Goal: Task Accomplishment & Management: Use online tool/utility

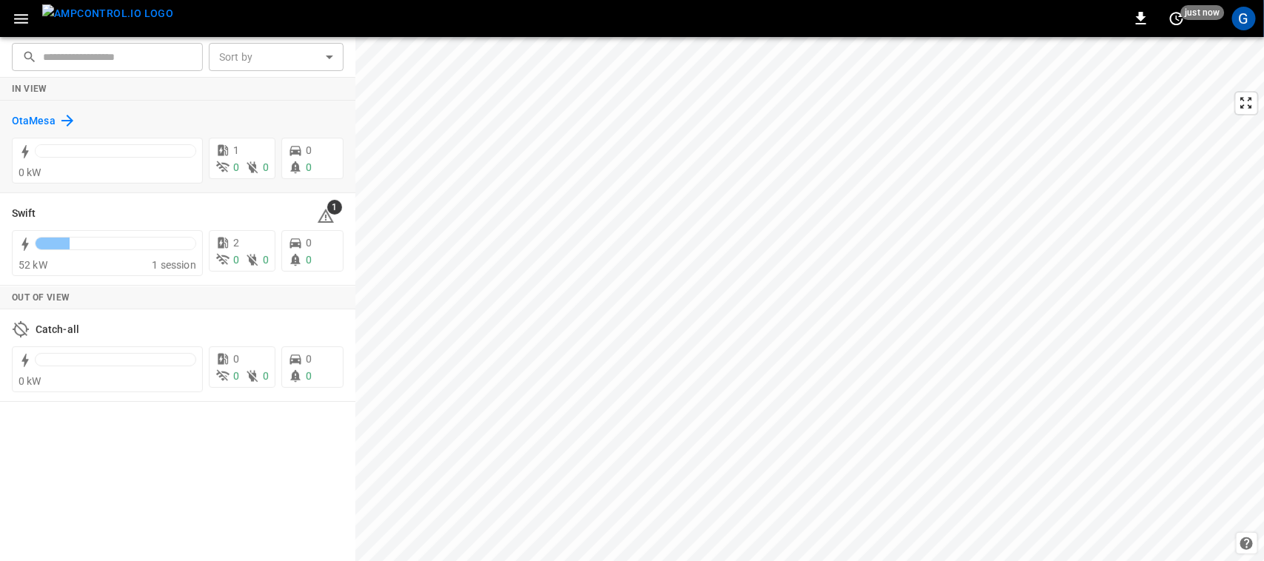
click at [39, 116] on h6 "OtaMesa" at bounding box center [34, 121] width 44 height 16
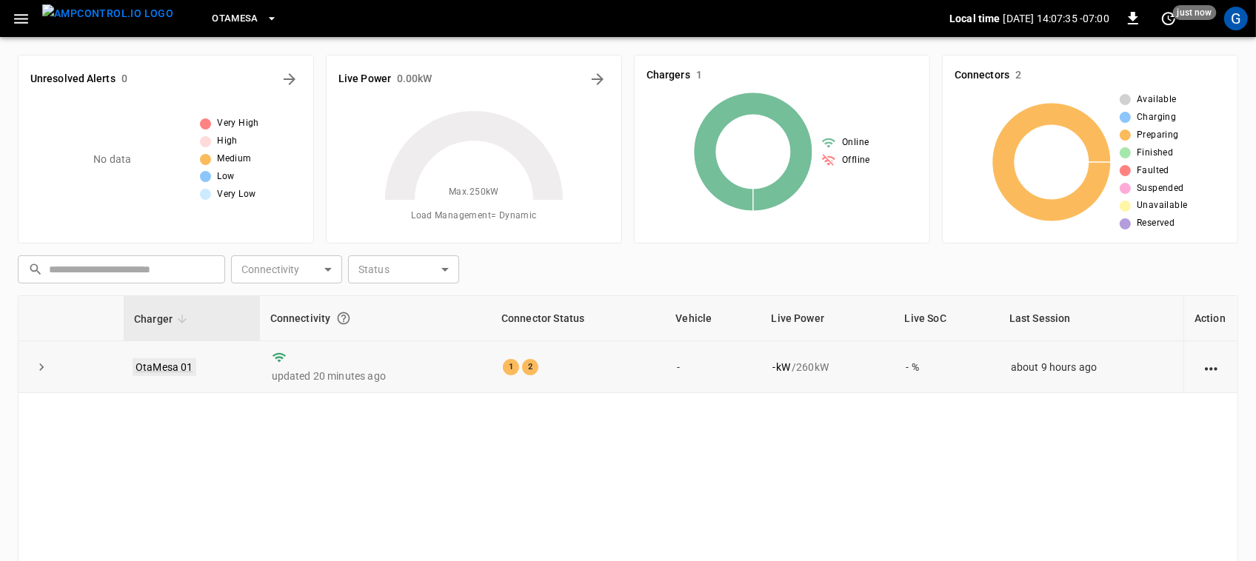
click at [181, 361] on link "OtaMesa 01" at bounding box center [165, 368] width 64 height 18
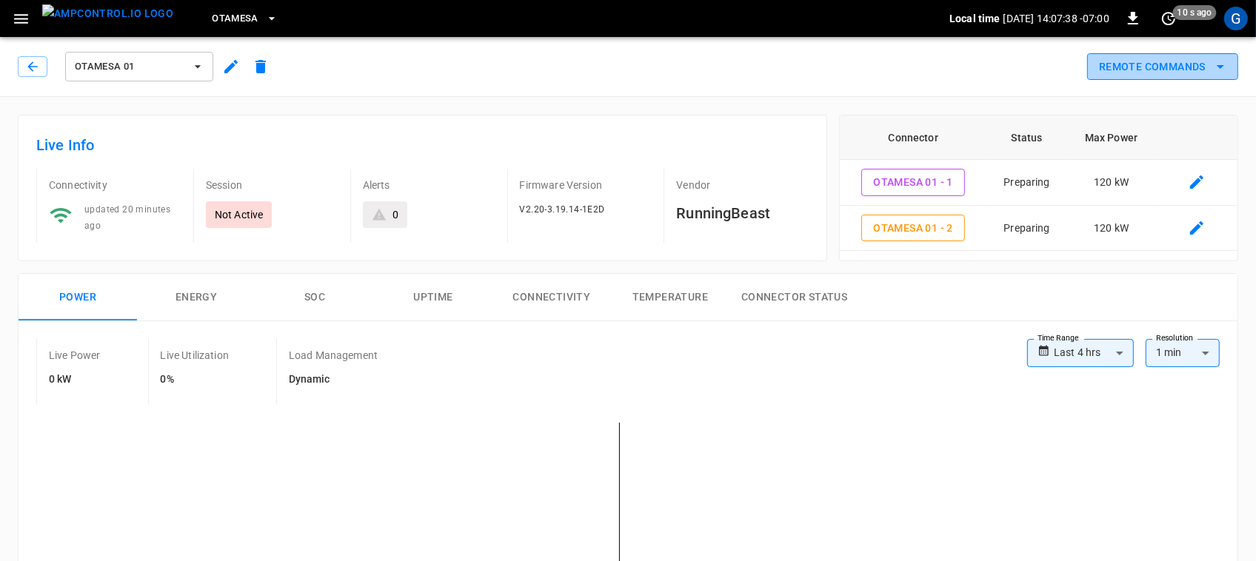
click at [1132, 61] on button "Remote Commands" at bounding box center [1162, 66] width 151 height 27
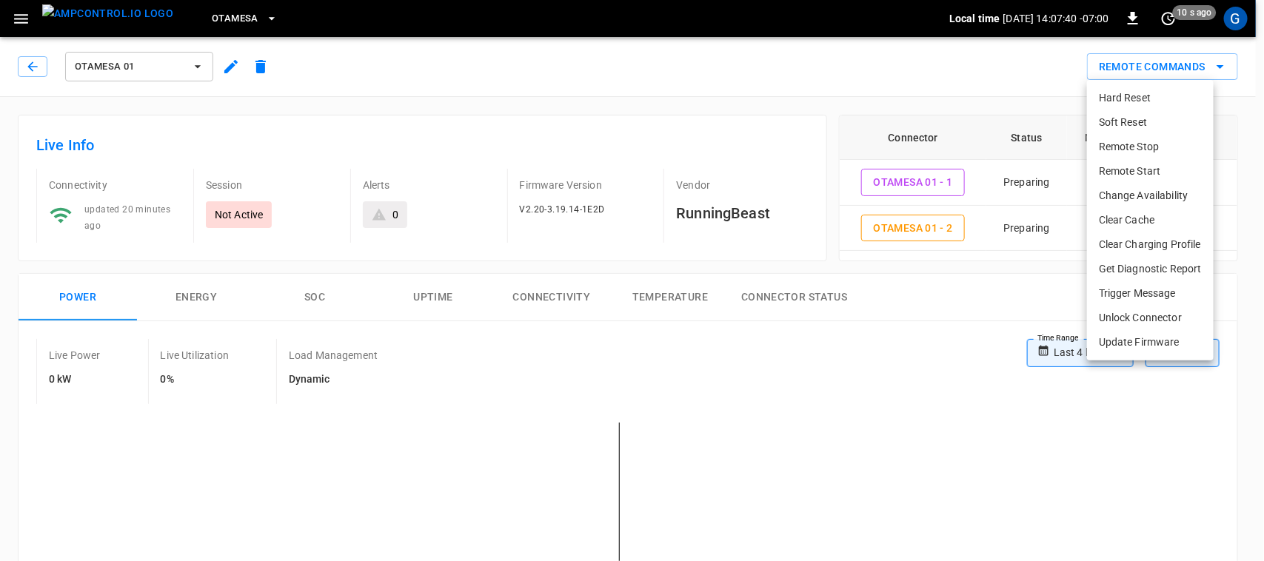
click at [1130, 164] on li "Remote Start" at bounding box center [1150, 171] width 127 height 24
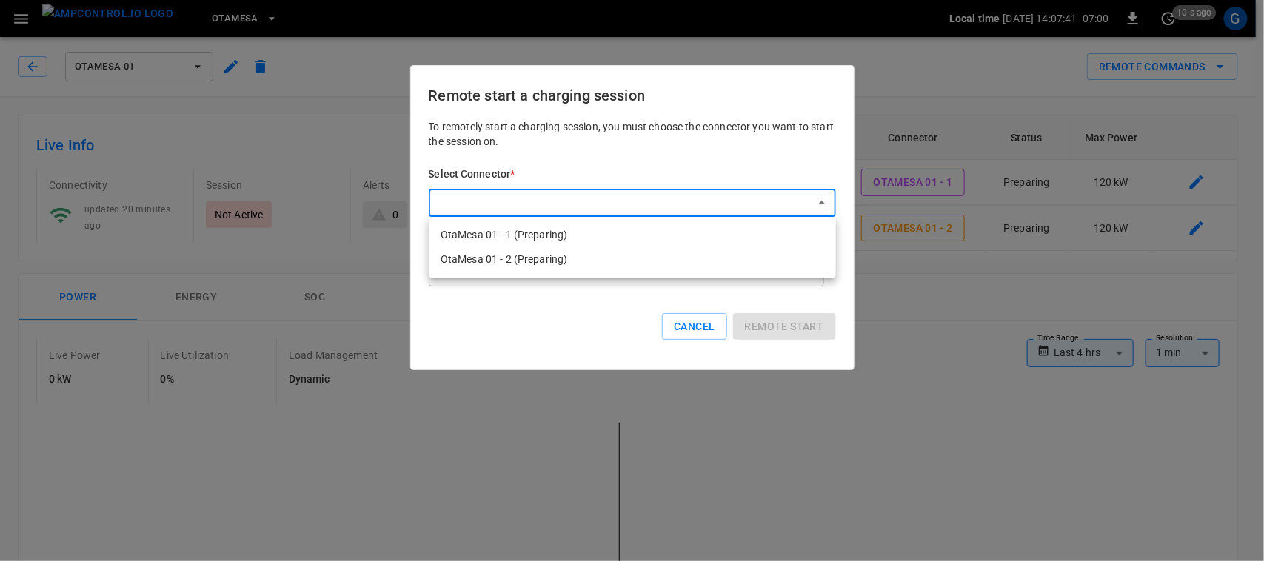
click at [650, 236] on li "OtaMesa 01 - 1 (Preparing)" at bounding box center [632, 235] width 407 height 24
type input "**********"
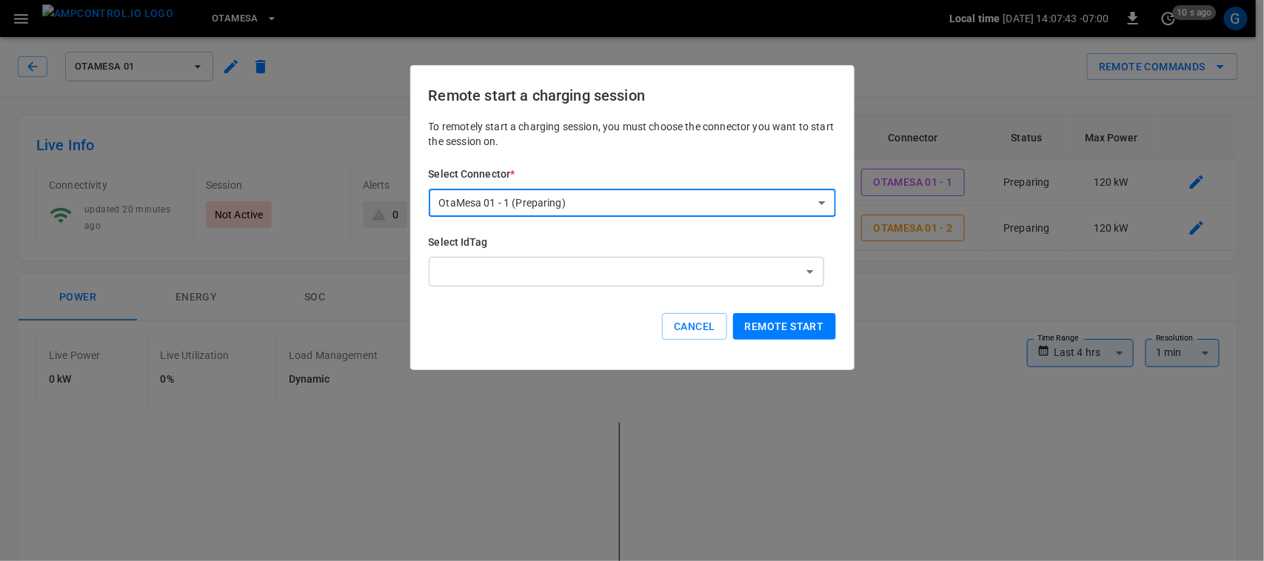
click at [773, 322] on button "Remote start" at bounding box center [784, 326] width 103 height 27
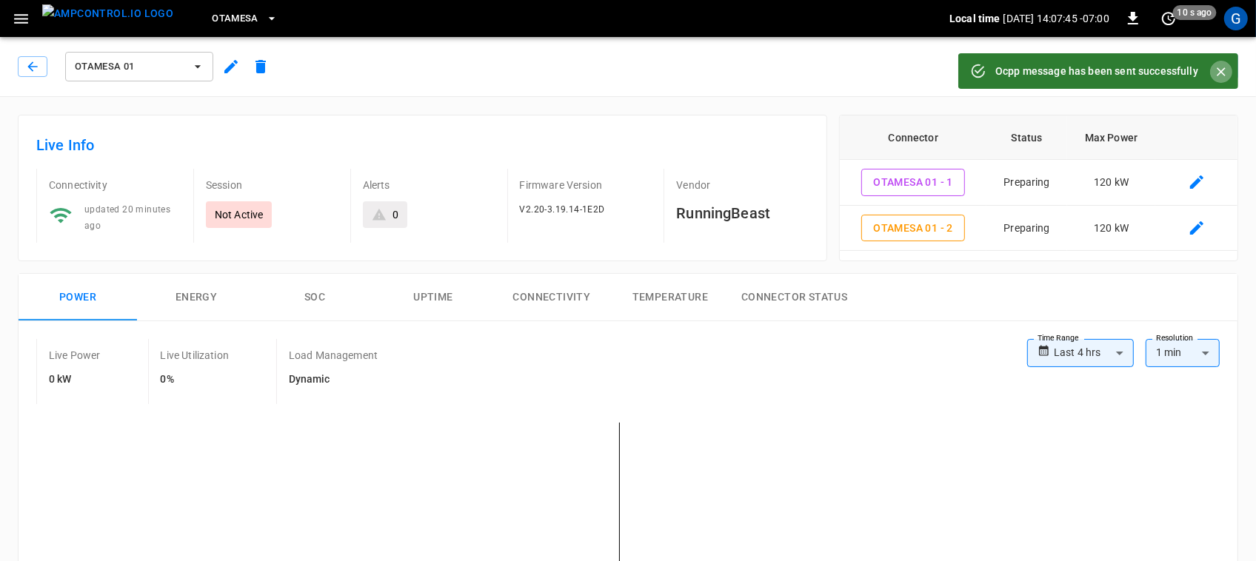
click at [1222, 67] on icon "Close" at bounding box center [1221, 71] width 15 height 15
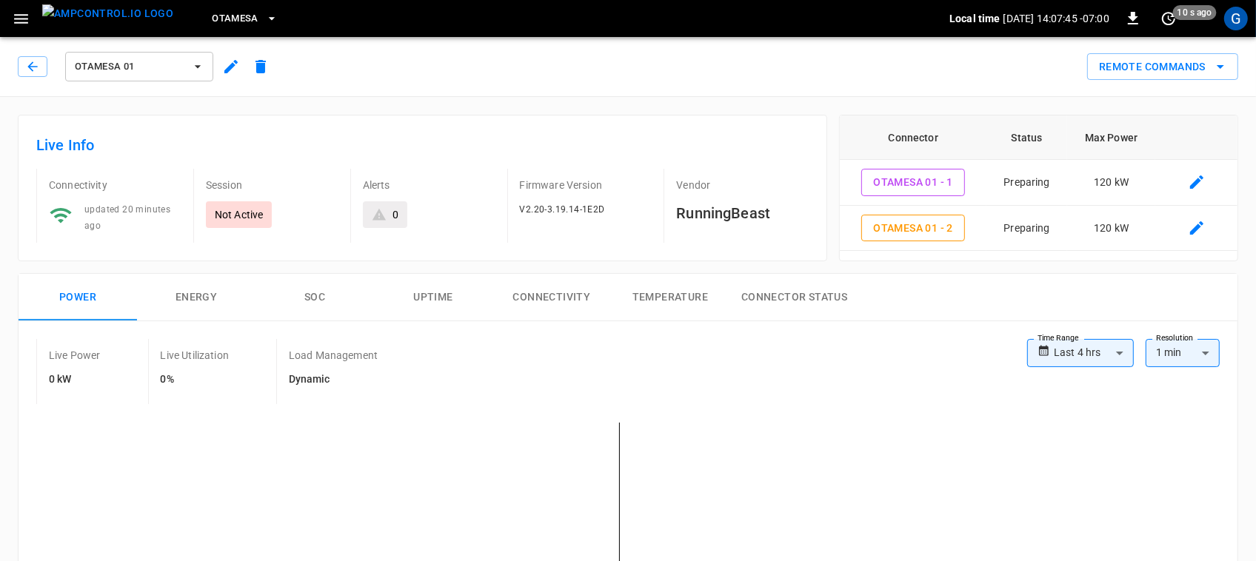
click at [1222, 67] on icon "remote commands options" at bounding box center [1220, 67] width 7 height 4
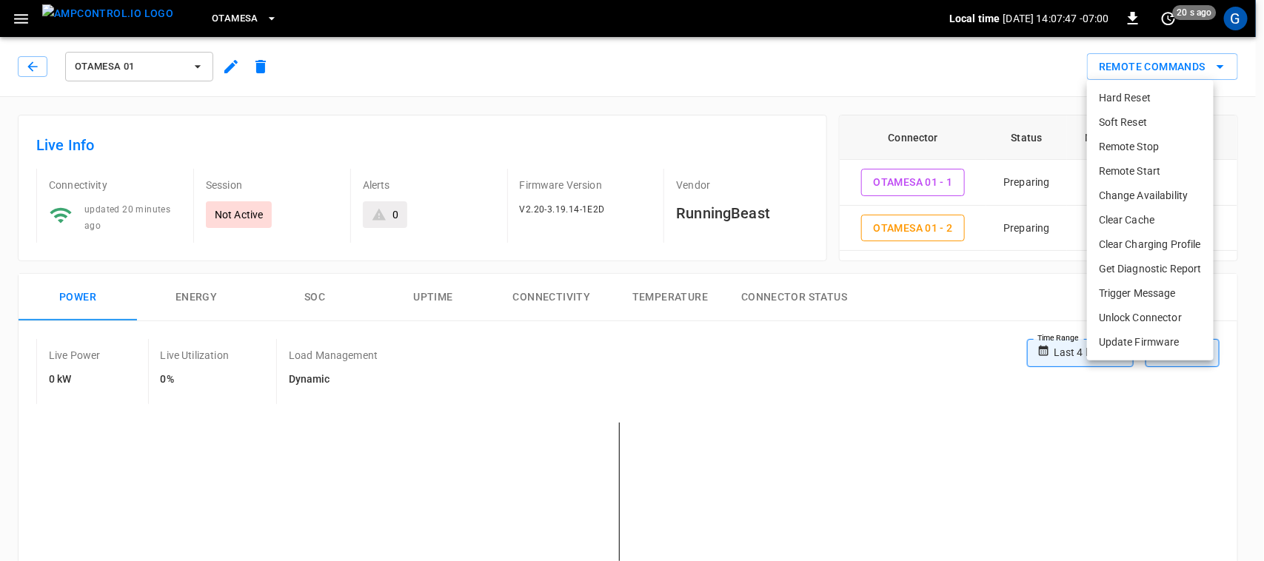
click at [1138, 169] on li "Remote Start" at bounding box center [1150, 171] width 127 height 24
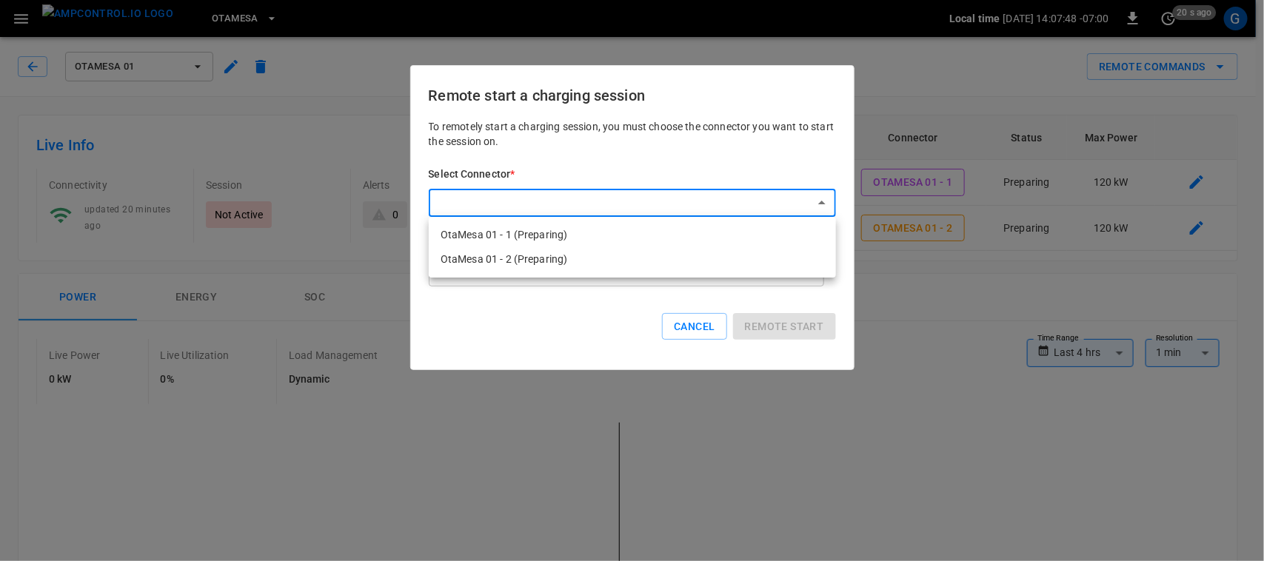
click at [602, 261] on li "OtaMesa 01 - 2 (Preparing)" at bounding box center [632, 259] width 407 height 24
type input "**********"
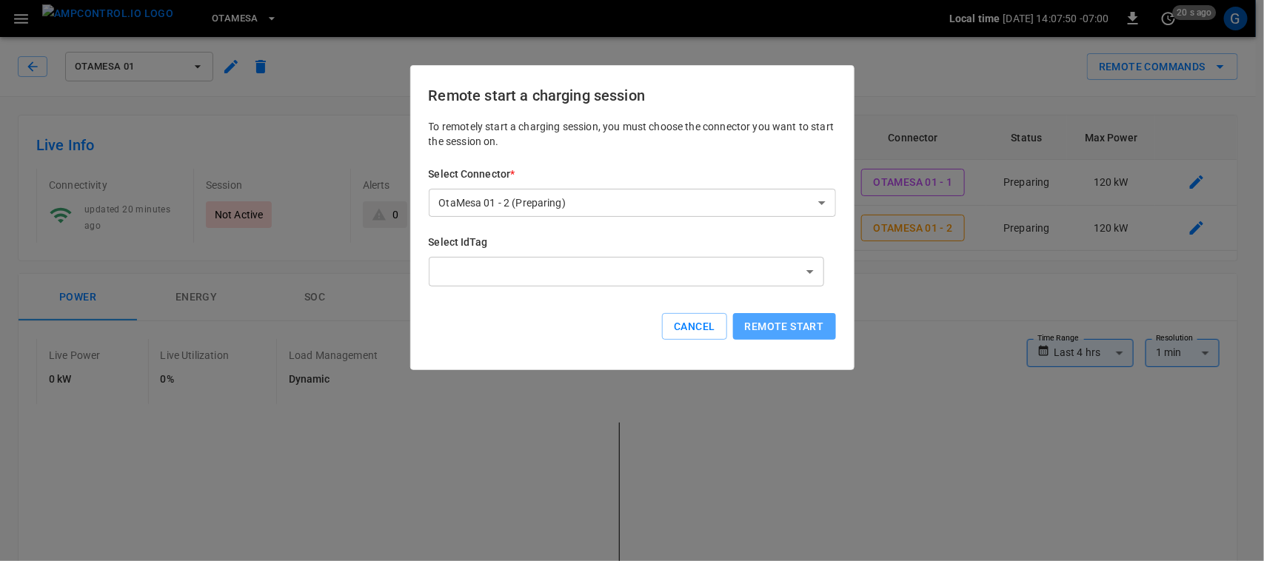
click at [782, 322] on button "Remote start" at bounding box center [784, 326] width 103 height 27
